Goal: Information Seeking & Learning: Learn about a topic

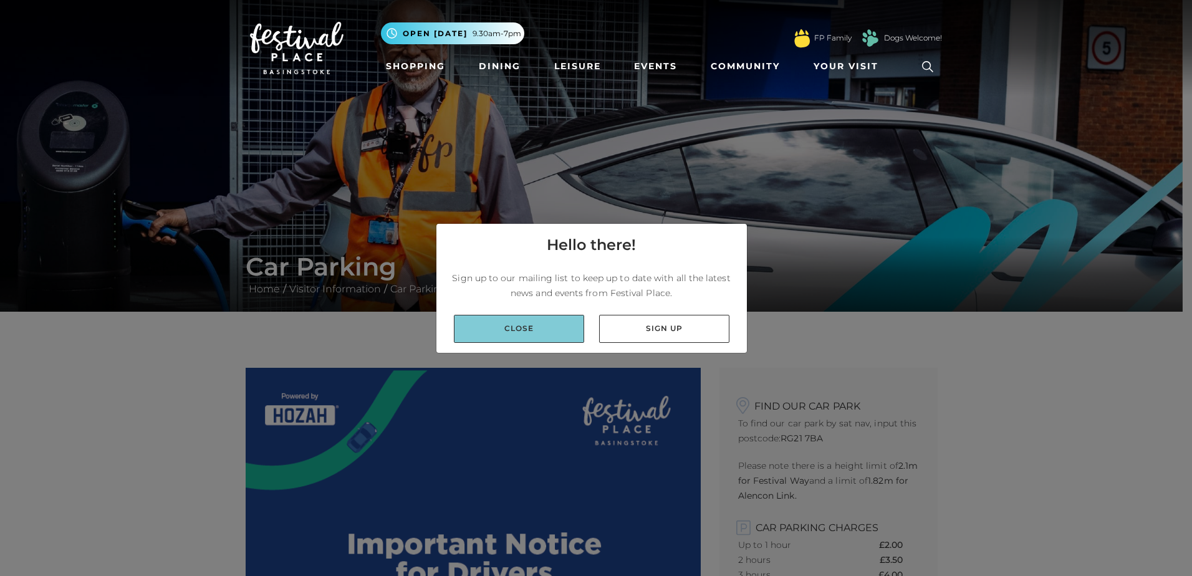
click at [562, 328] on link "Close" at bounding box center [519, 329] width 130 height 28
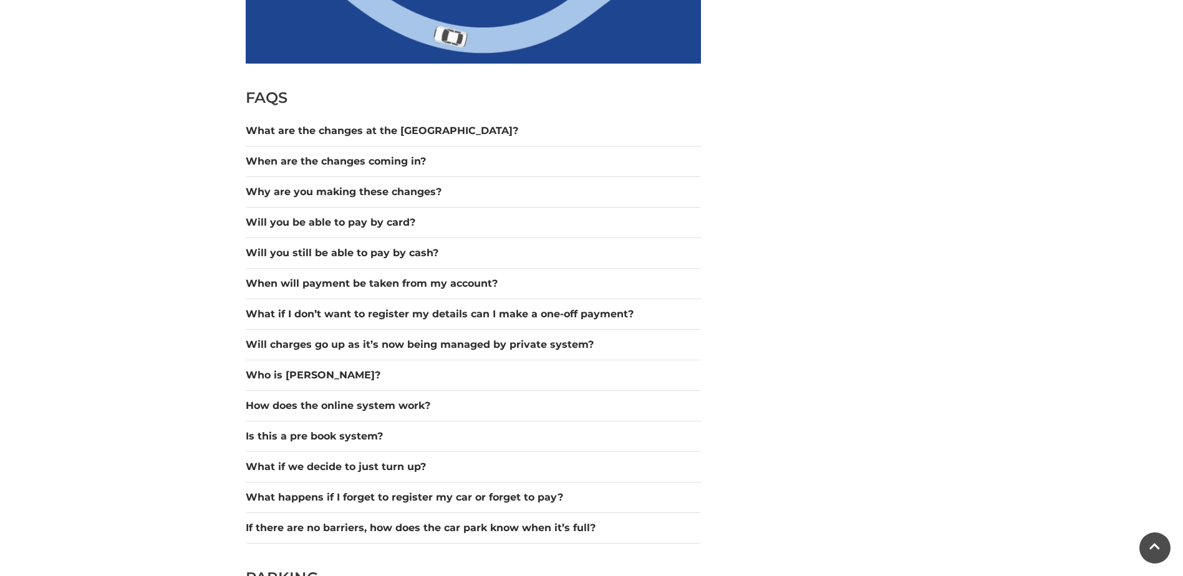
scroll to position [1060, 0]
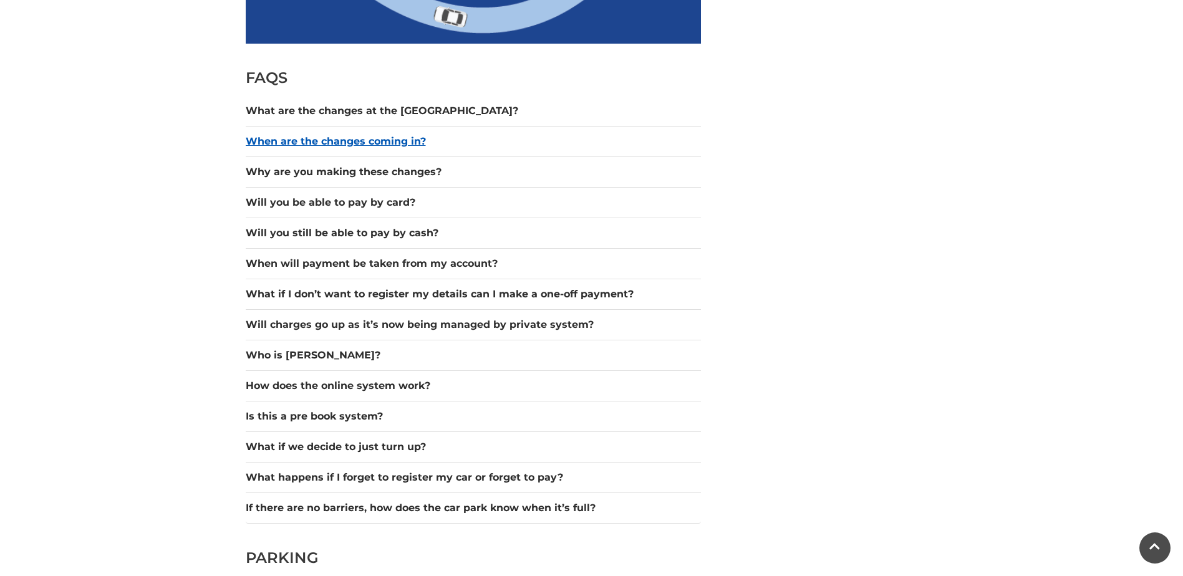
click at [381, 141] on button "When are the changes coming in?" at bounding box center [473, 141] width 455 height 15
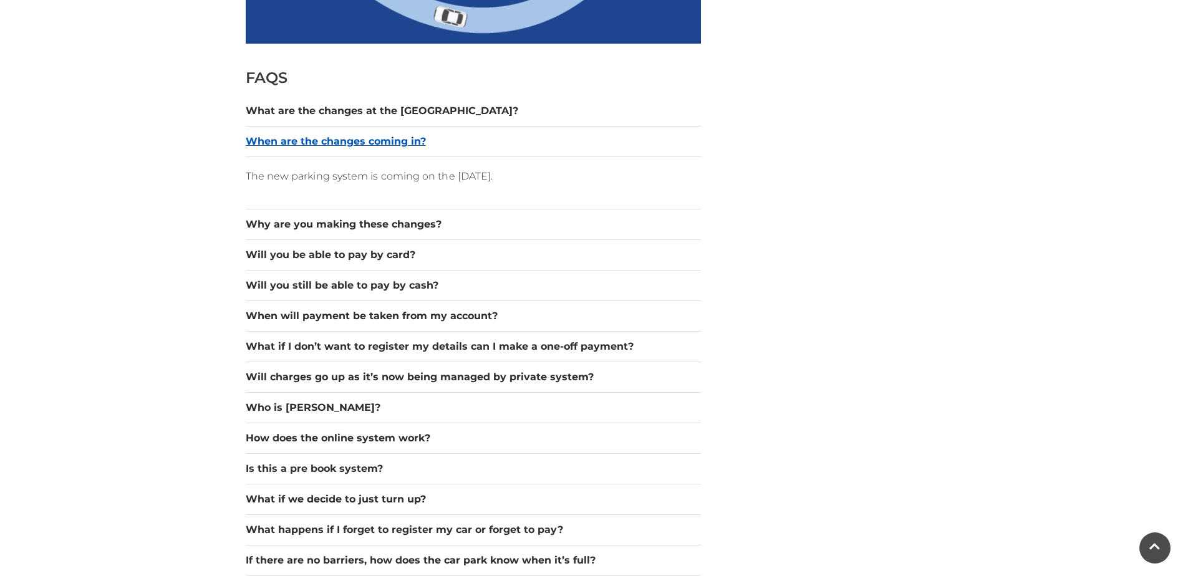
click at [381, 141] on button "When are the changes coming in?" at bounding box center [473, 141] width 455 height 15
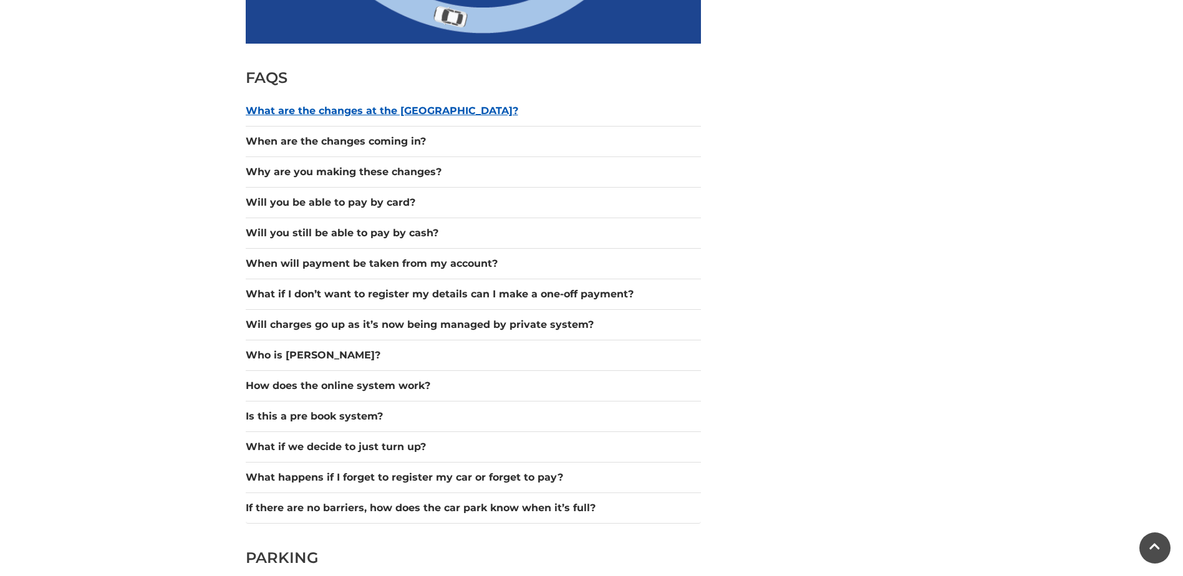
click at [389, 109] on button "What are the changes at the [GEOGRAPHIC_DATA]?" at bounding box center [473, 111] width 455 height 15
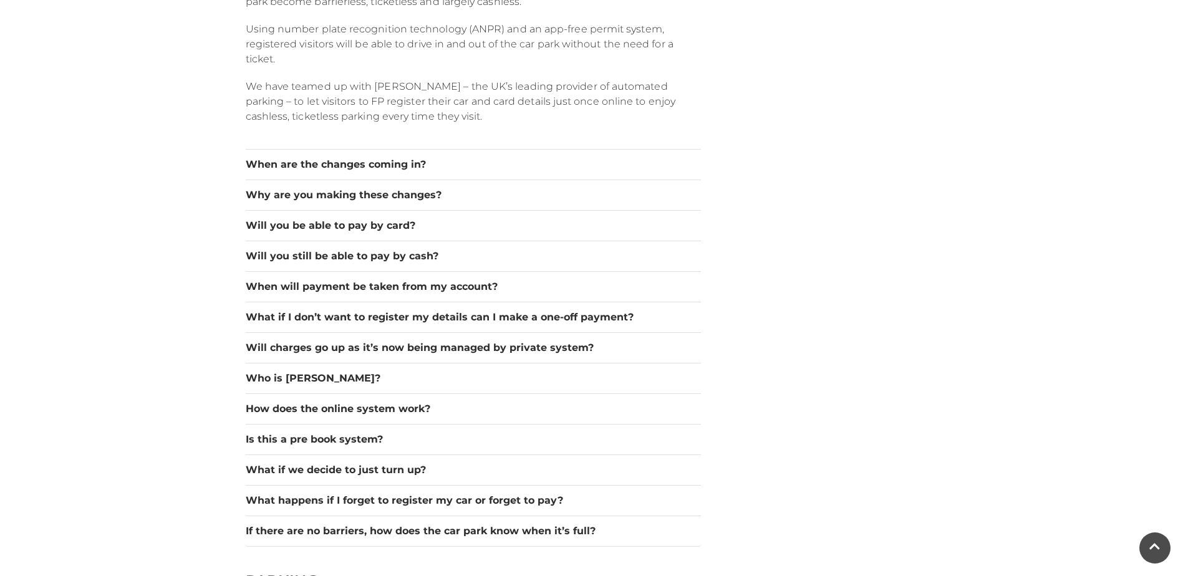
scroll to position [1247, 0]
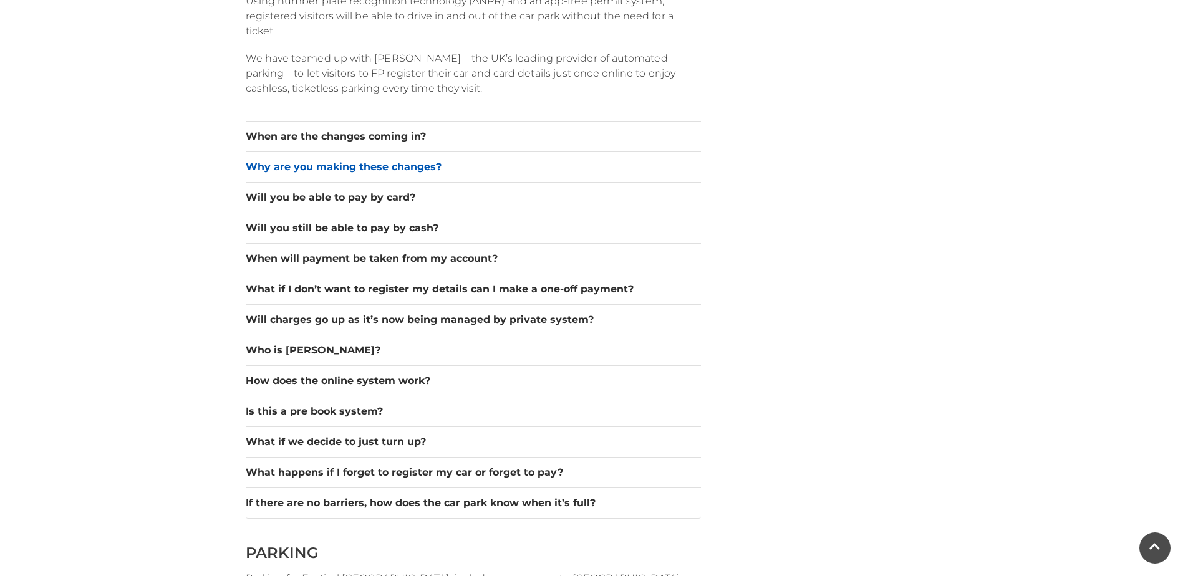
click at [372, 171] on button "Why are you making these changes?" at bounding box center [473, 167] width 455 height 15
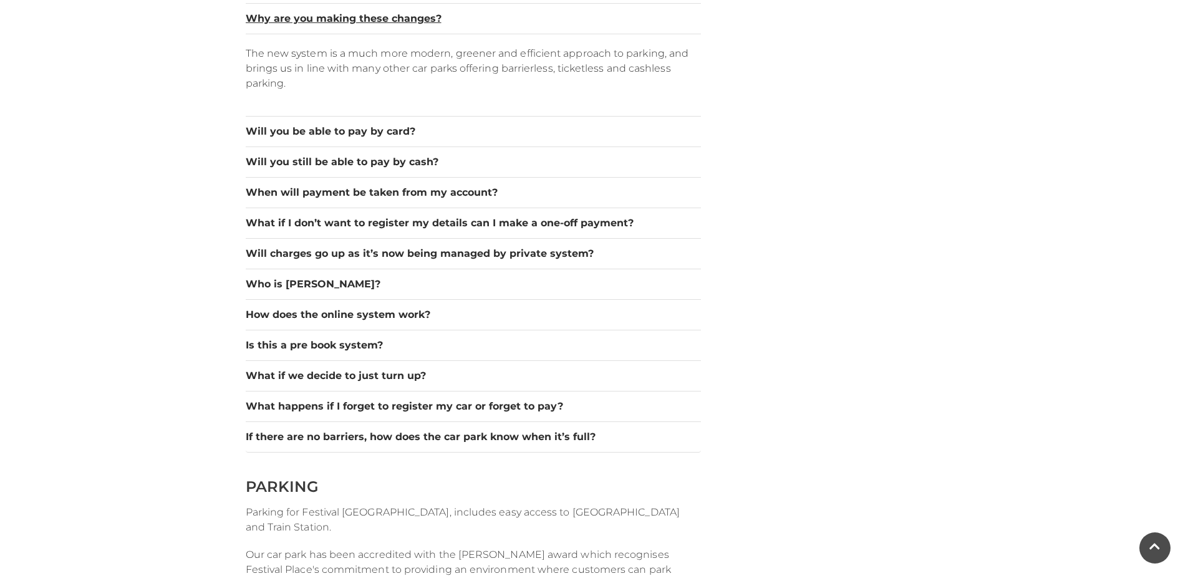
scroll to position [1185, 0]
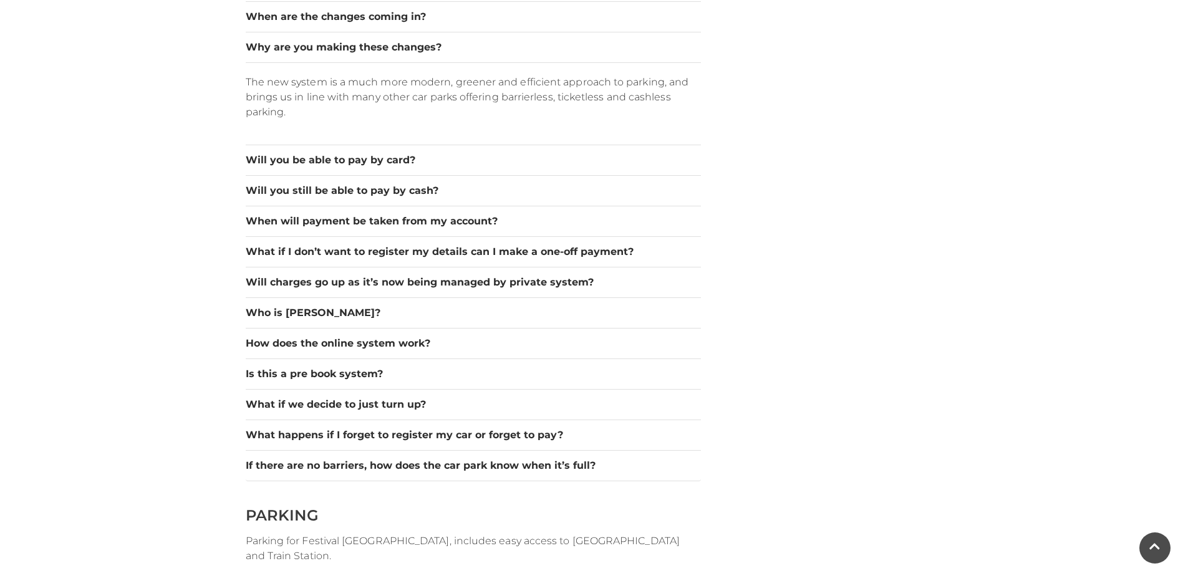
click at [314, 151] on div "Will you be able to pay by card?" at bounding box center [473, 160] width 455 height 31
click at [314, 164] on button "Will you be able to pay by card?" at bounding box center [473, 160] width 455 height 15
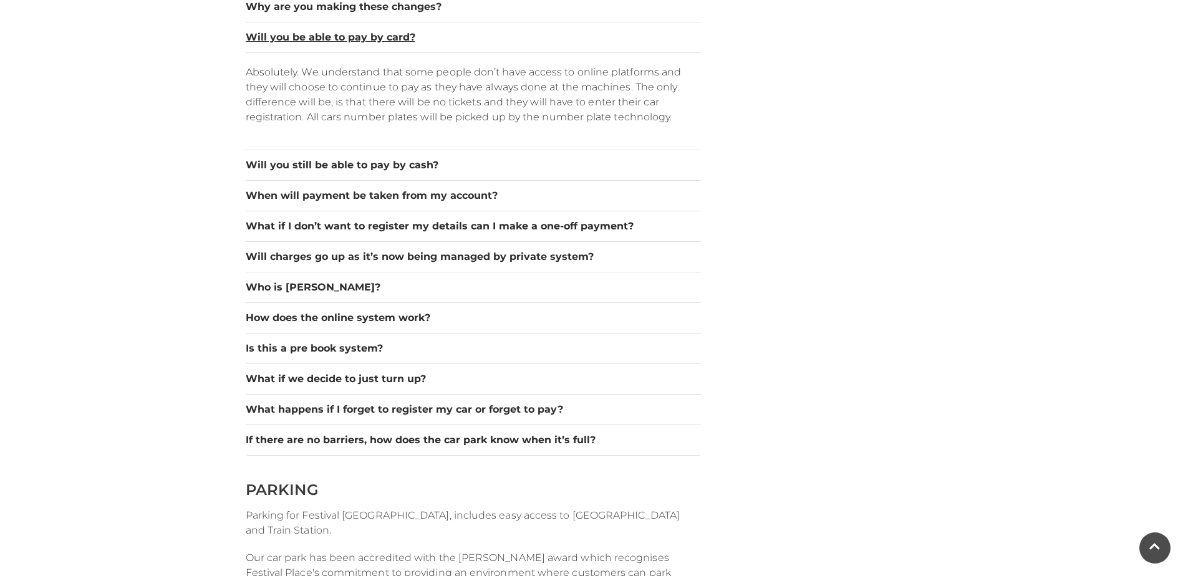
scroll to position [1247, 0]
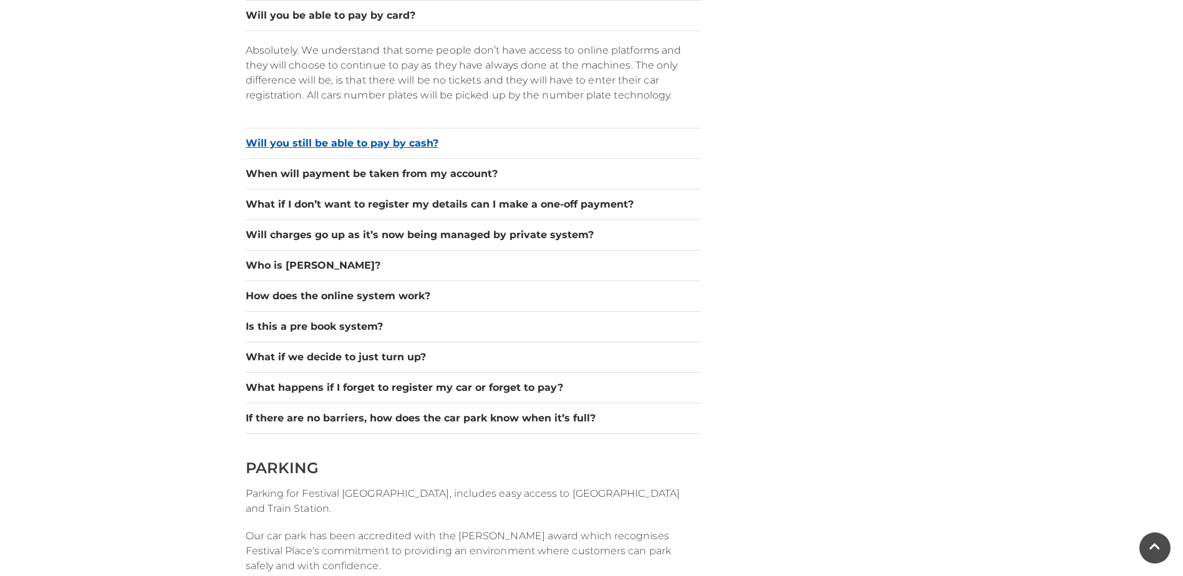
click at [312, 140] on button "Will you still be able to pay by cash?" at bounding box center [473, 143] width 455 height 15
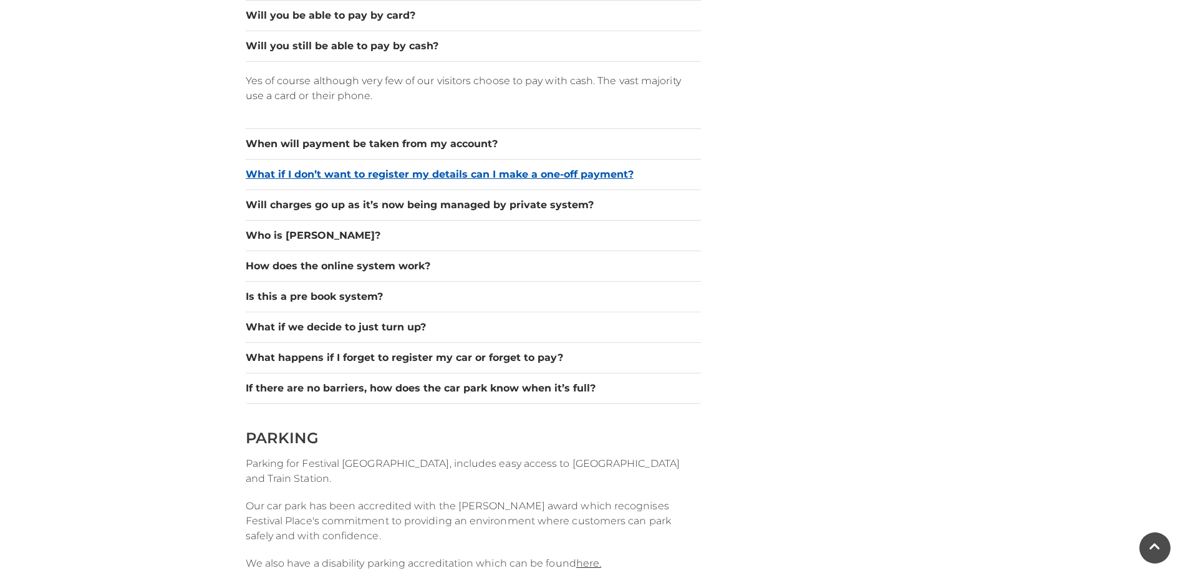
click at [317, 176] on button "What if I don’t want to register my details can I make a one-off payment?" at bounding box center [473, 174] width 455 height 15
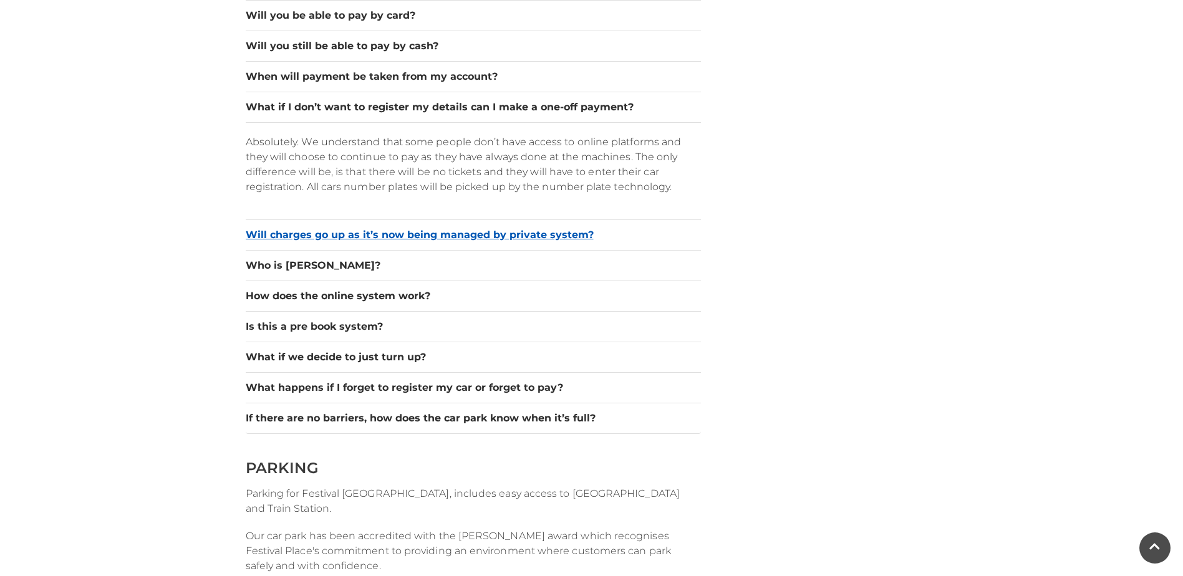
click at [276, 233] on button "Will charges go up as it’s now being managed by private system?" at bounding box center [473, 235] width 455 height 15
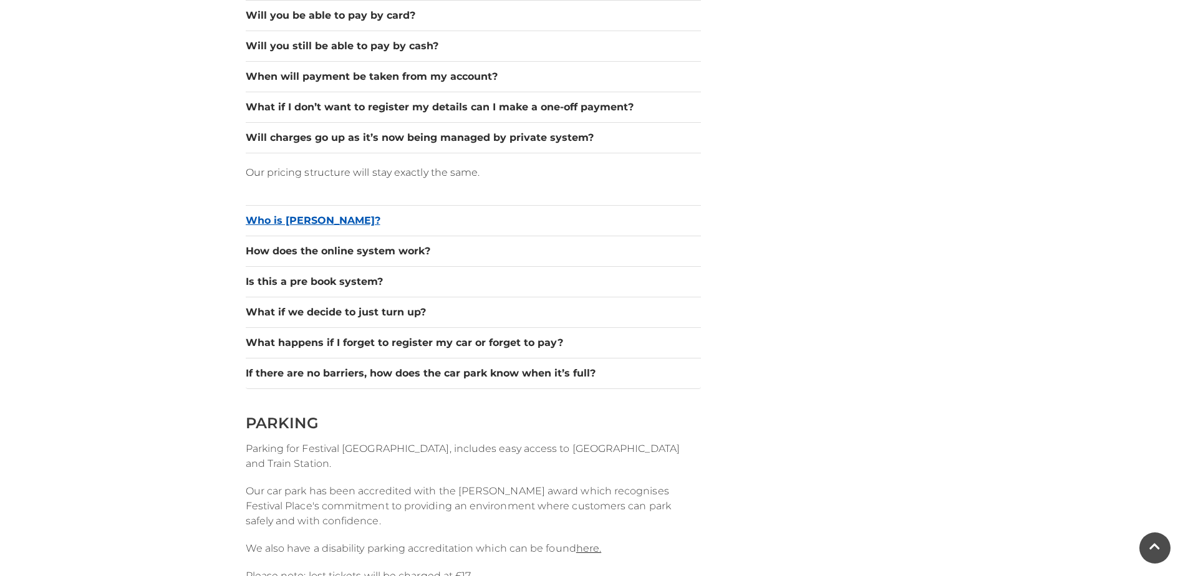
click at [269, 216] on button "Who is [PERSON_NAME]?" at bounding box center [473, 220] width 455 height 15
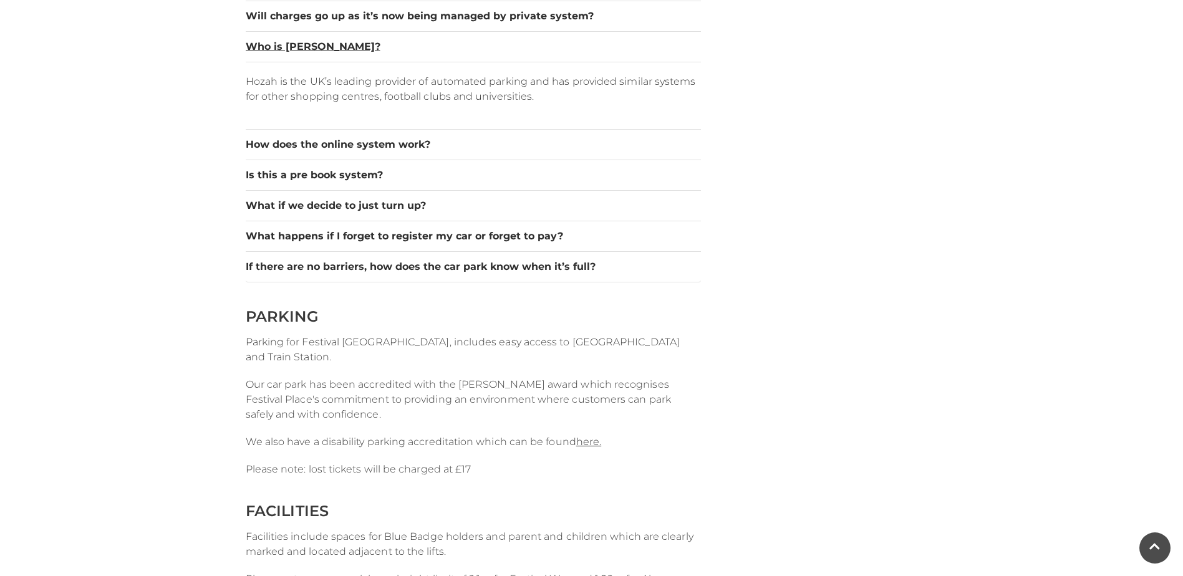
scroll to position [1372, 0]
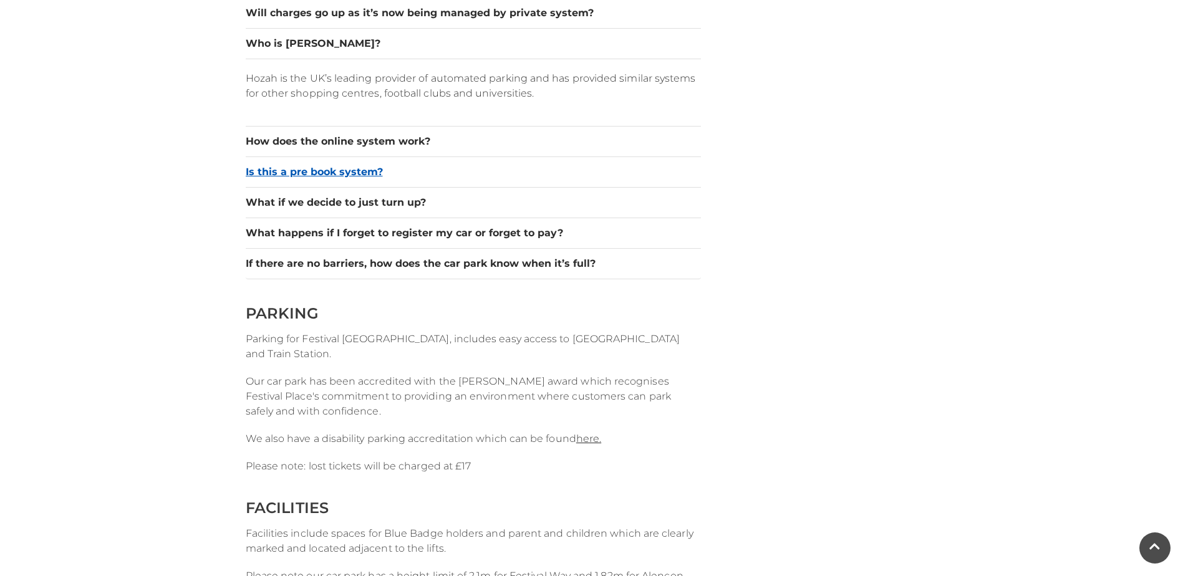
click at [304, 174] on button "Is this a pre book system?" at bounding box center [473, 172] width 455 height 15
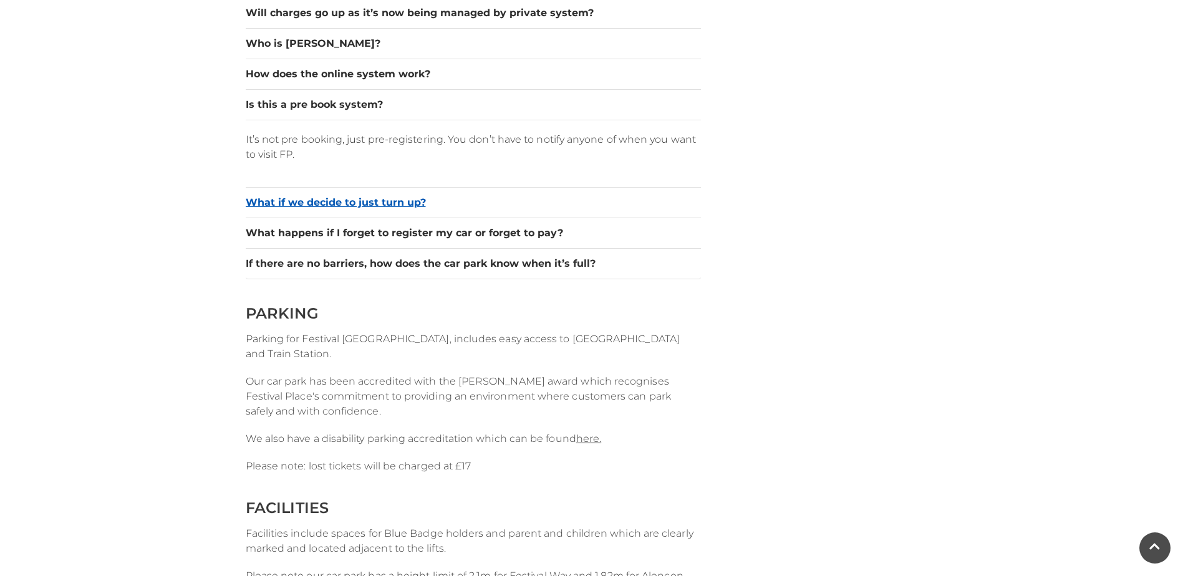
click at [316, 199] on button "What if we decide to just turn up?" at bounding box center [473, 202] width 455 height 15
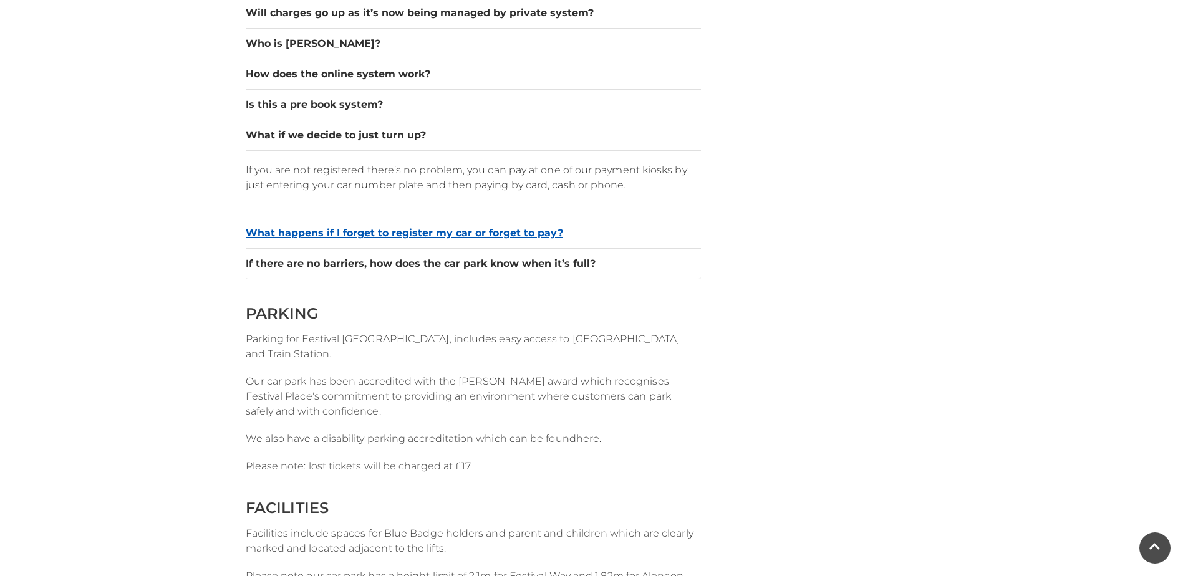
click at [321, 236] on button "What happens if I forget to register my car or forget to pay?" at bounding box center [473, 233] width 455 height 15
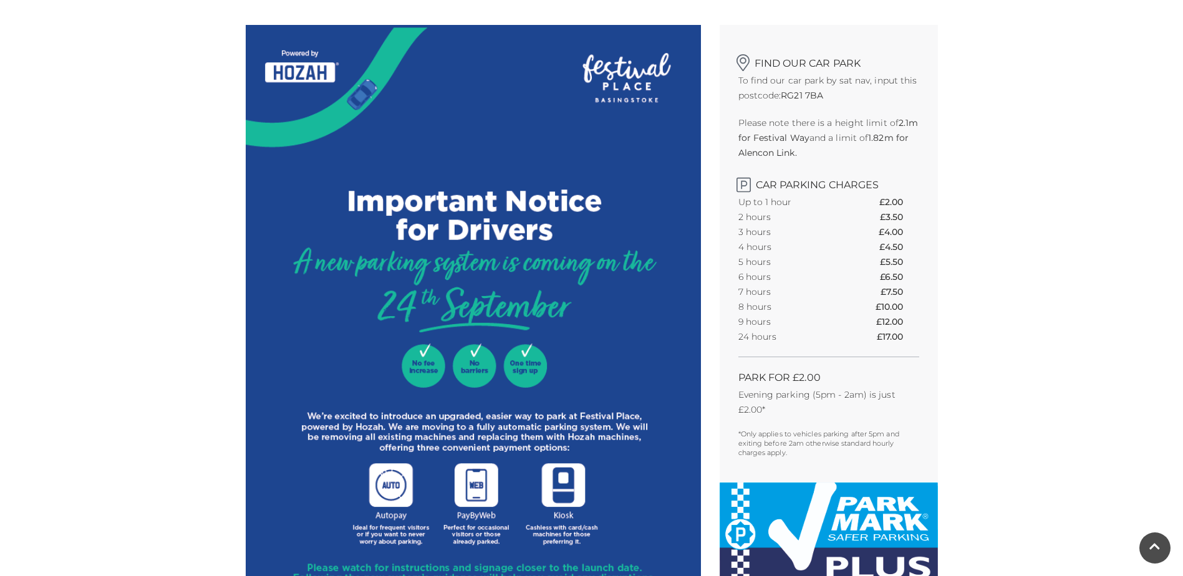
scroll to position [125, 0]
